Goal: Download file/media

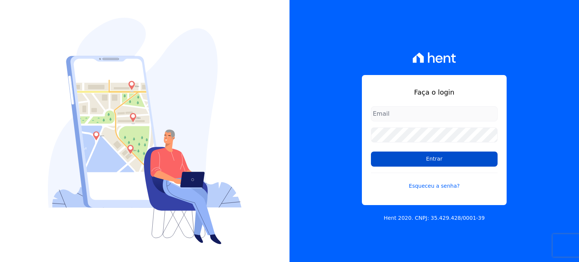
type input "[EMAIL_ADDRESS][PERSON_NAME][DOMAIN_NAME]"
click at [427, 158] on input "Entrar" at bounding box center [434, 159] width 127 height 15
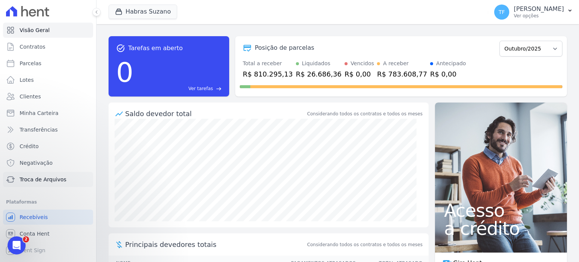
click at [48, 180] on span "Troca de Arquivos" at bounding box center [43, 180] width 47 height 8
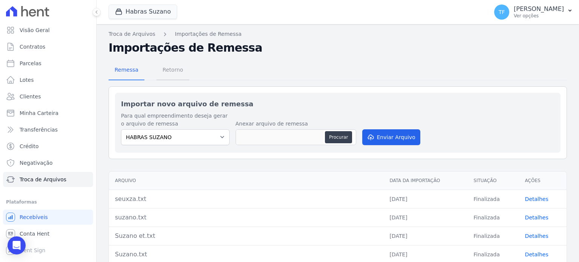
click at [175, 70] on span "Retorno" at bounding box center [173, 69] width 30 height 15
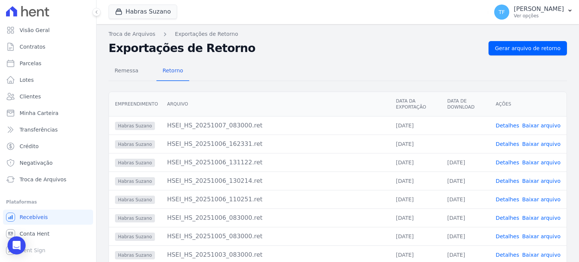
click at [537, 142] on link "Baixar arquivo" at bounding box center [541, 144] width 38 height 6
click at [530, 123] on link "Baixar arquivo" at bounding box center [541, 126] width 38 height 6
